Goal: Information Seeking & Learning: Learn about a topic

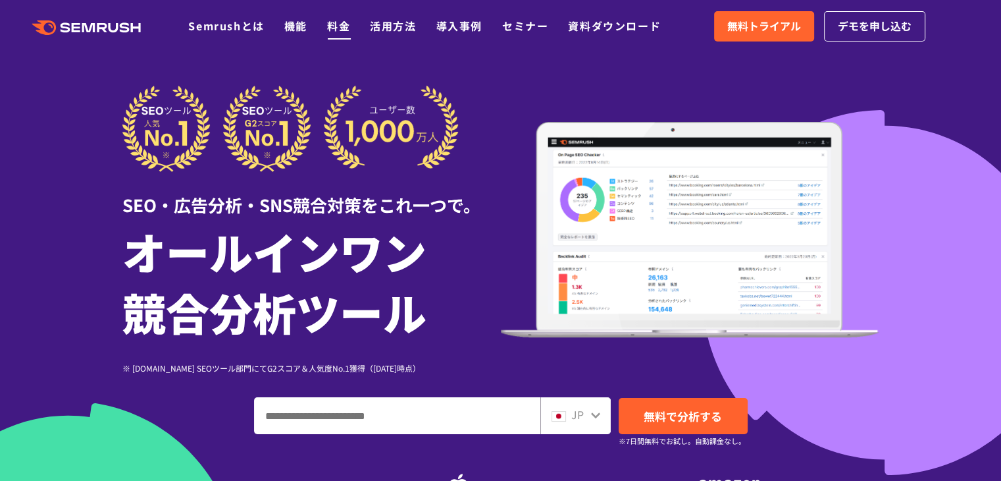
click at [342, 23] on link "料金" at bounding box center [338, 26] width 23 height 16
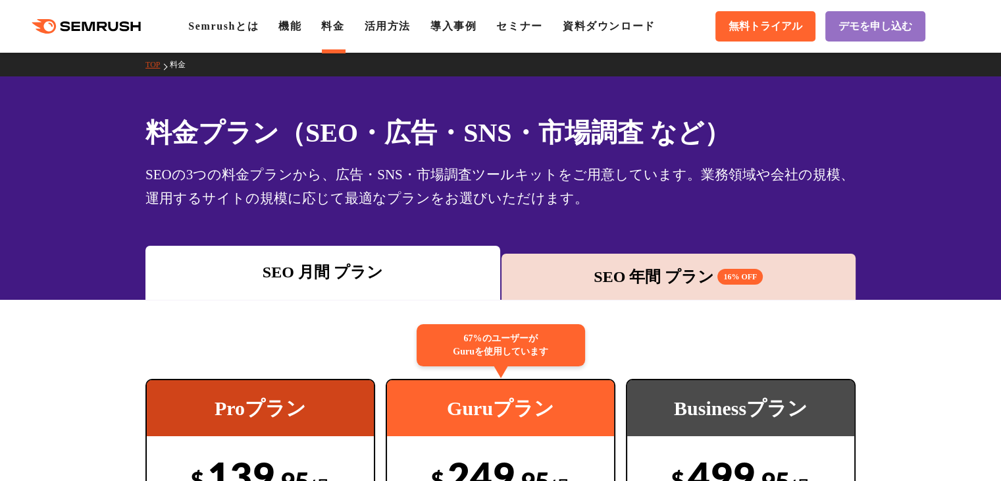
scroll to position [263, 0]
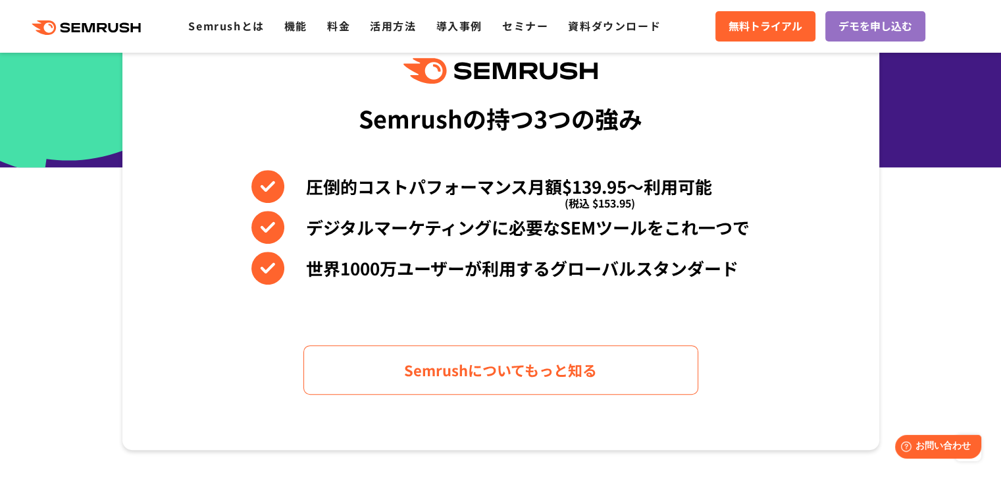
scroll to position [461, 0]
